Goal: Information Seeking & Learning: Learn about a topic

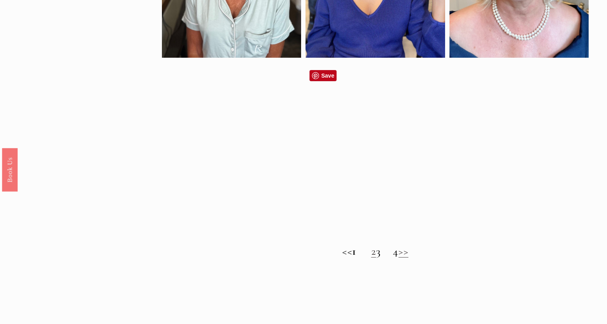
scroll to position [638, 0]
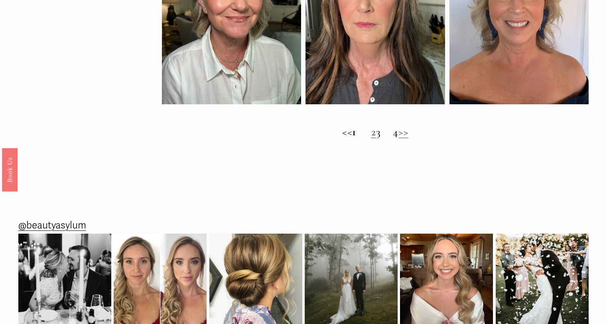
click at [371, 139] on link "2" at bounding box center [373, 132] width 5 height 14
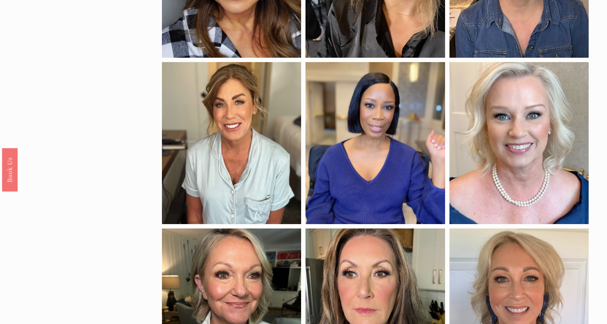
scroll to position [269, 0]
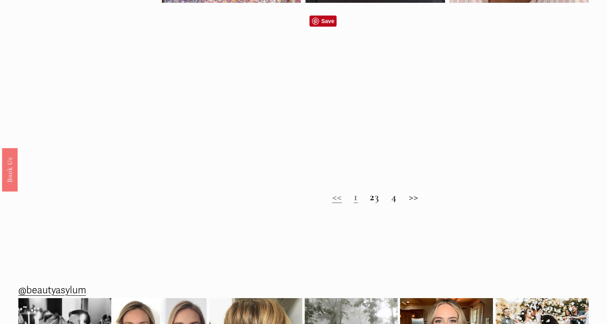
scroll to position [638, 0]
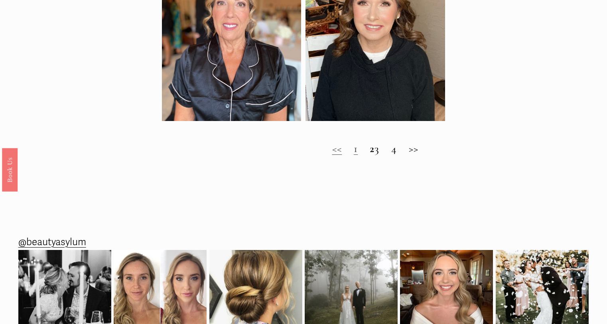
click at [380, 155] on h2 "<< 1 2 3 4 >>" at bounding box center [375, 148] width 427 height 13
click at [383, 155] on h2 "<< 1 2 3 4 >>" at bounding box center [375, 148] width 427 height 13
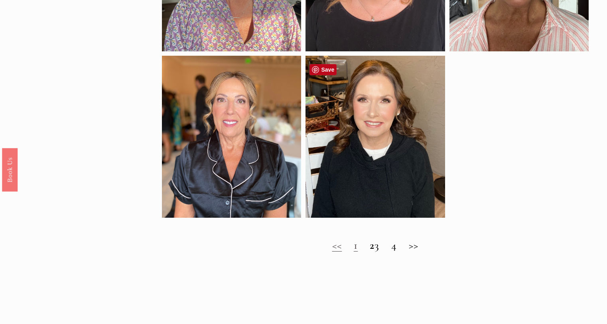
scroll to position [598, 0]
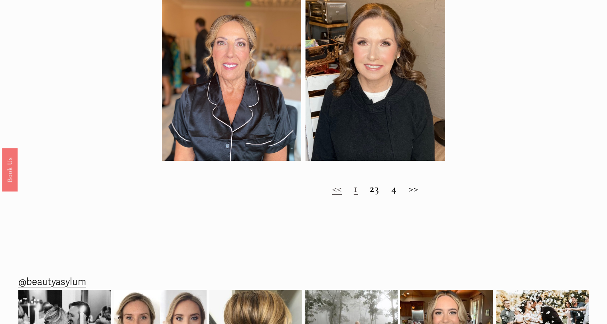
click at [370, 193] on strong "2" at bounding box center [372, 189] width 5 height 14
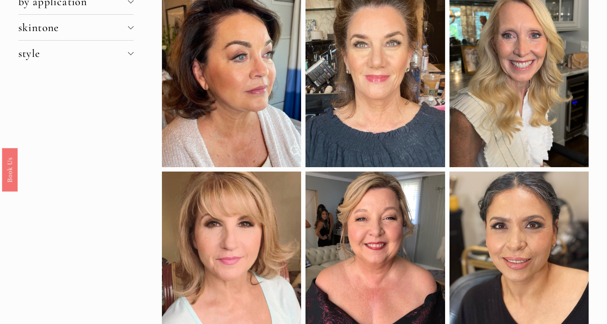
scroll to position [0, 0]
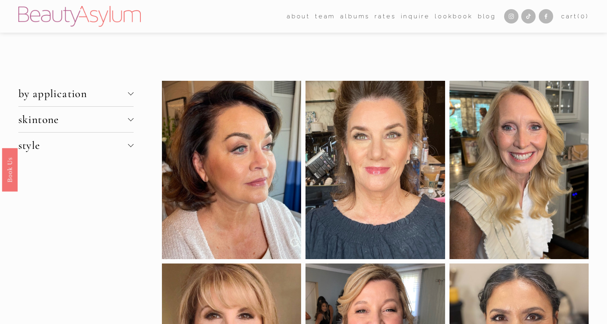
click at [133, 120] on div at bounding box center [131, 120] width 6 height 6
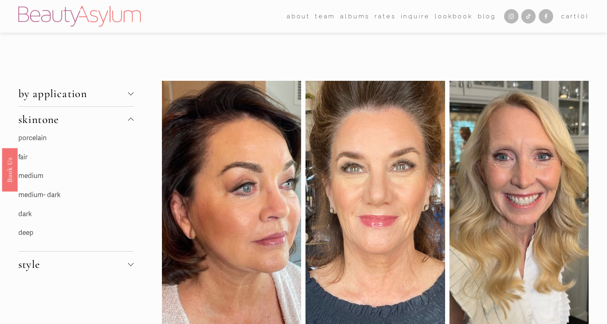
click at [44, 171] on p "medium" at bounding box center [75, 176] width 115 height 12
click at [40, 176] on link "medium" at bounding box center [30, 176] width 25 height 8
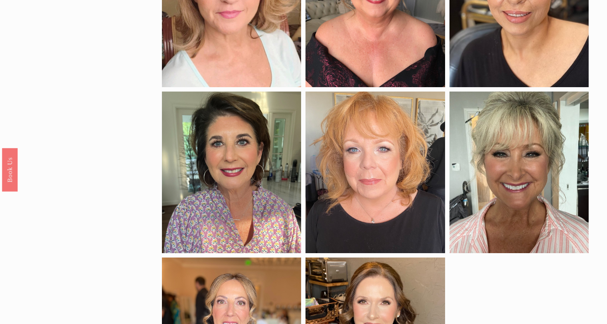
scroll to position [438, 0]
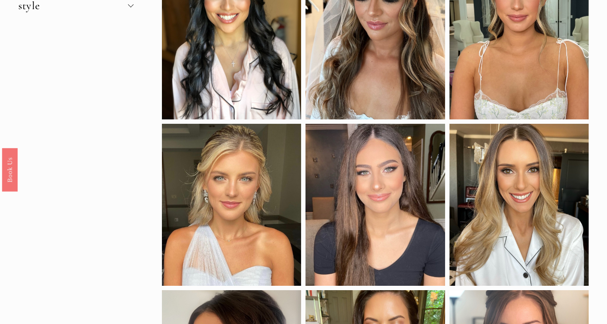
scroll to position [80, 0]
